Goal: Task Accomplishment & Management: Manage account settings

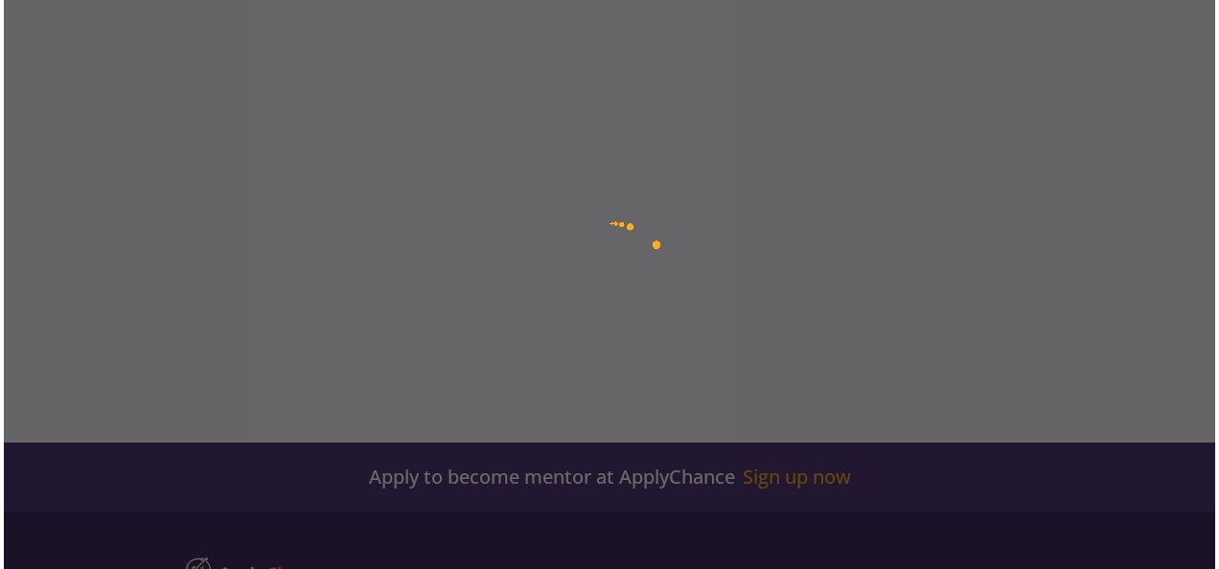
scroll to position [288, 0]
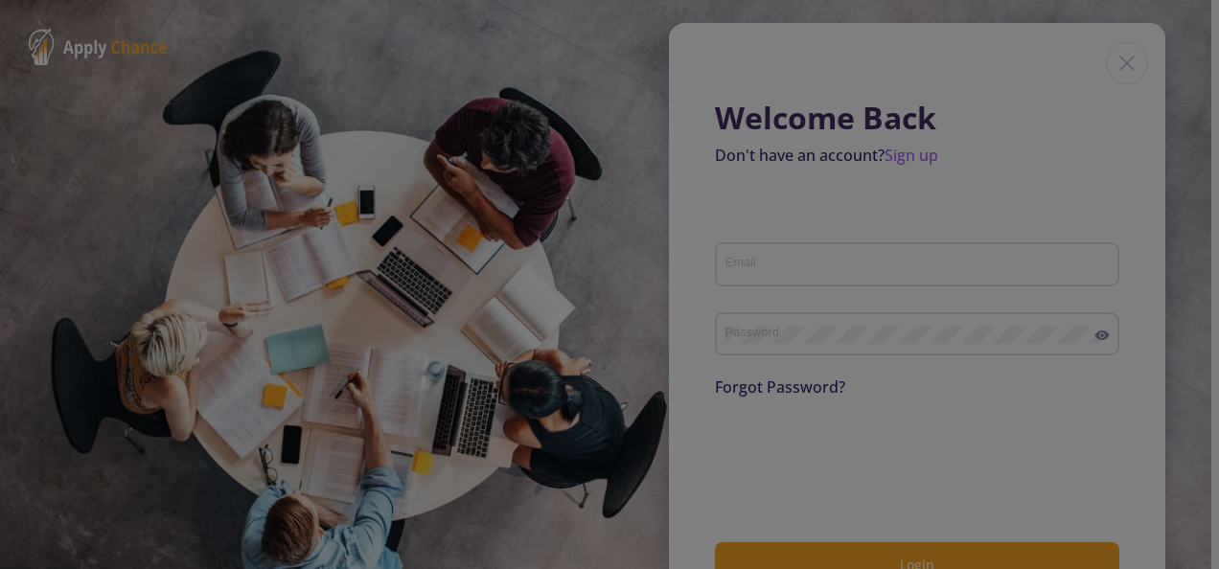
click at [864, 252] on div at bounding box center [609, 284] width 1219 height 569
click at [724, 460] on div at bounding box center [609, 284] width 1219 height 569
click at [732, 265] on div at bounding box center [609, 284] width 1219 height 569
click at [1110, 61] on div at bounding box center [609, 284] width 1219 height 569
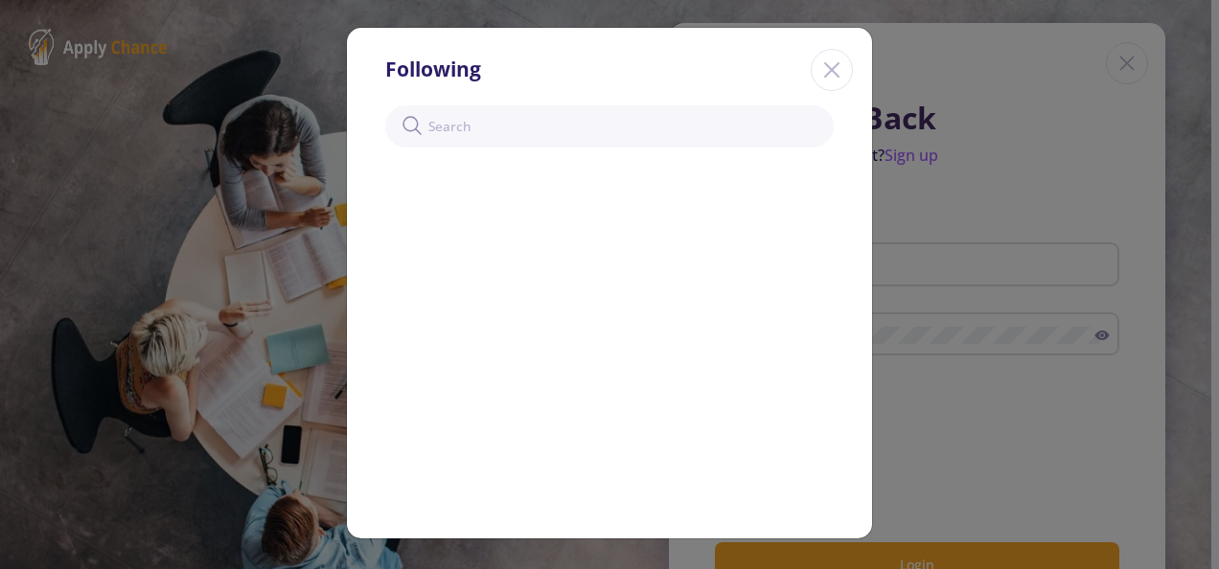
click at [821, 61] on icon "Close" at bounding box center [832, 70] width 31 height 31
